Goal: Submit feedback/report problem

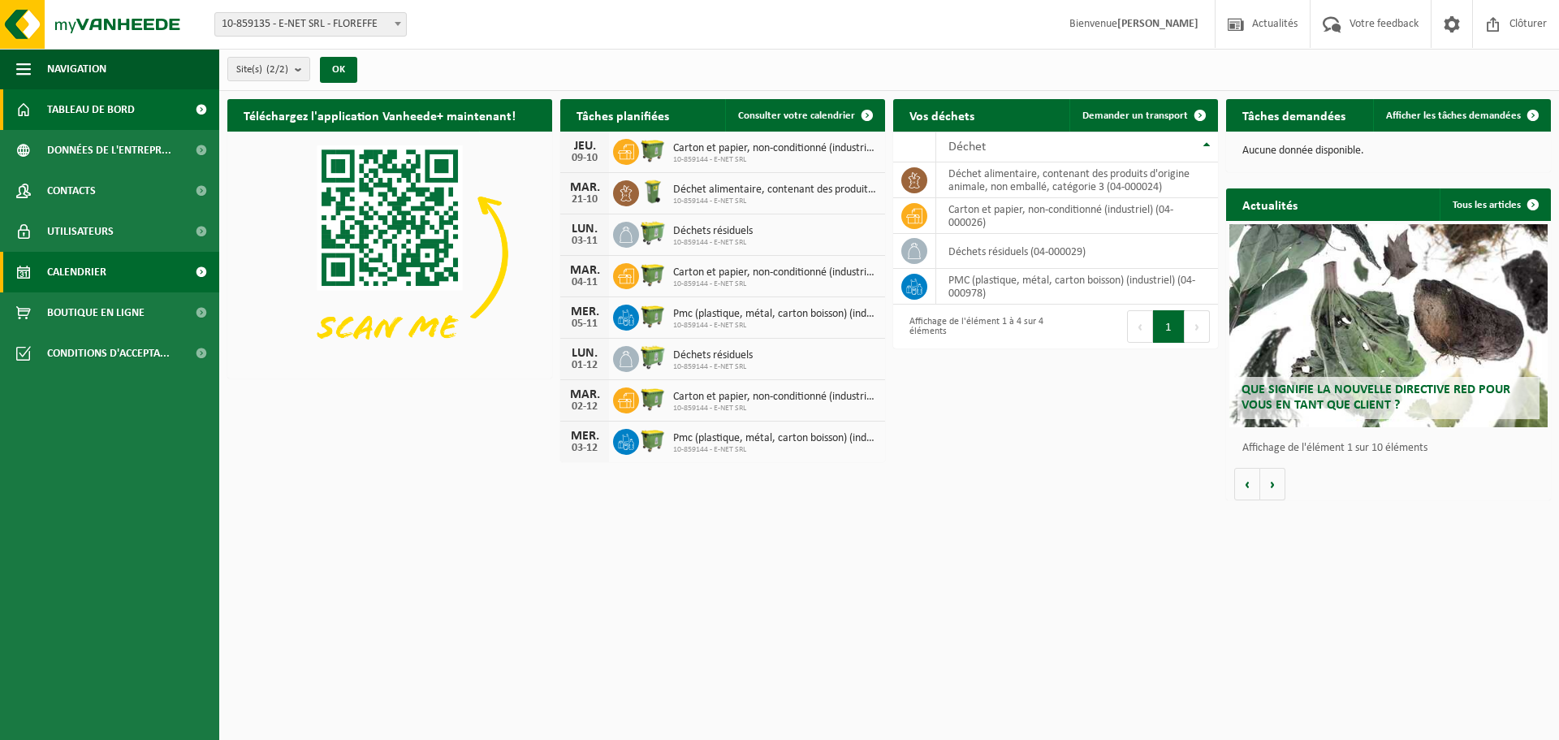
click at [88, 265] on span "Calendrier" at bounding box center [76, 272] width 59 height 41
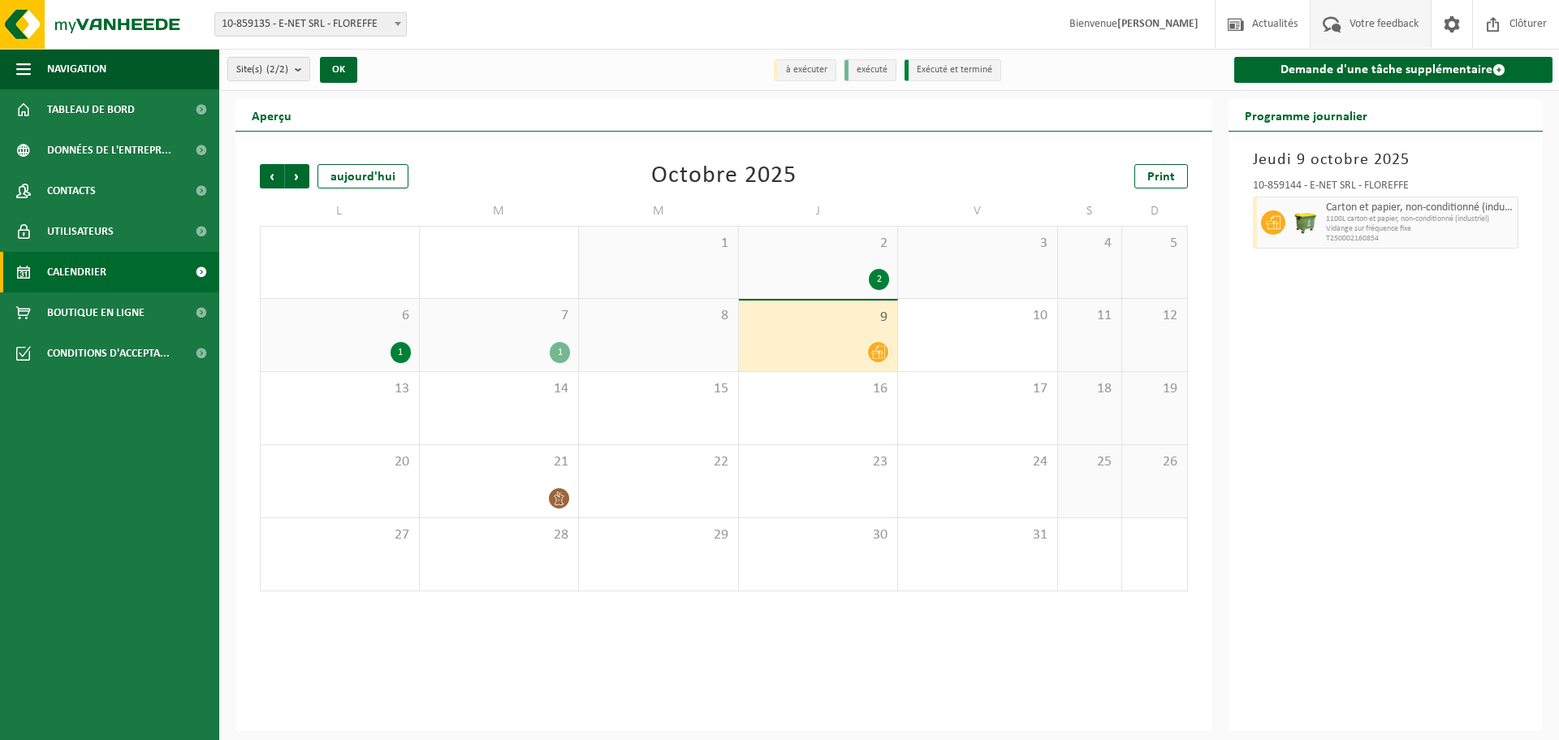
click at [1357, 25] on span "Votre feedback" at bounding box center [1383, 24] width 77 height 48
